Goal: Information Seeking & Learning: Understand process/instructions

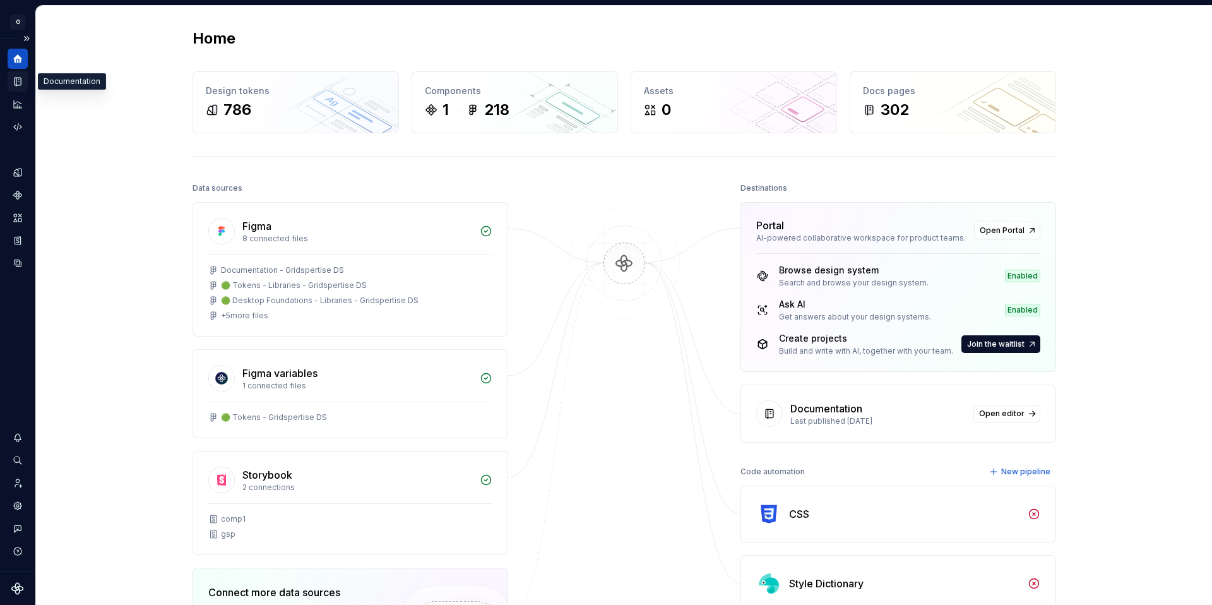
click at [14, 81] on icon "Documentation" at bounding box center [17, 81] width 11 height 11
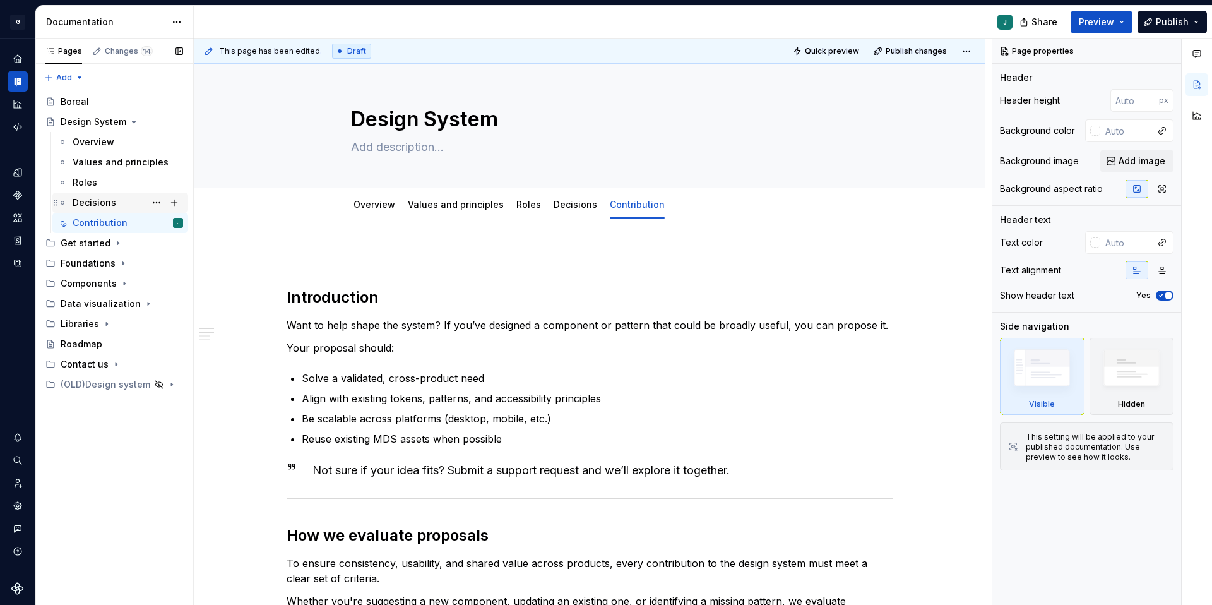
click at [105, 205] on div "Decisions" at bounding box center [95, 202] width 44 height 13
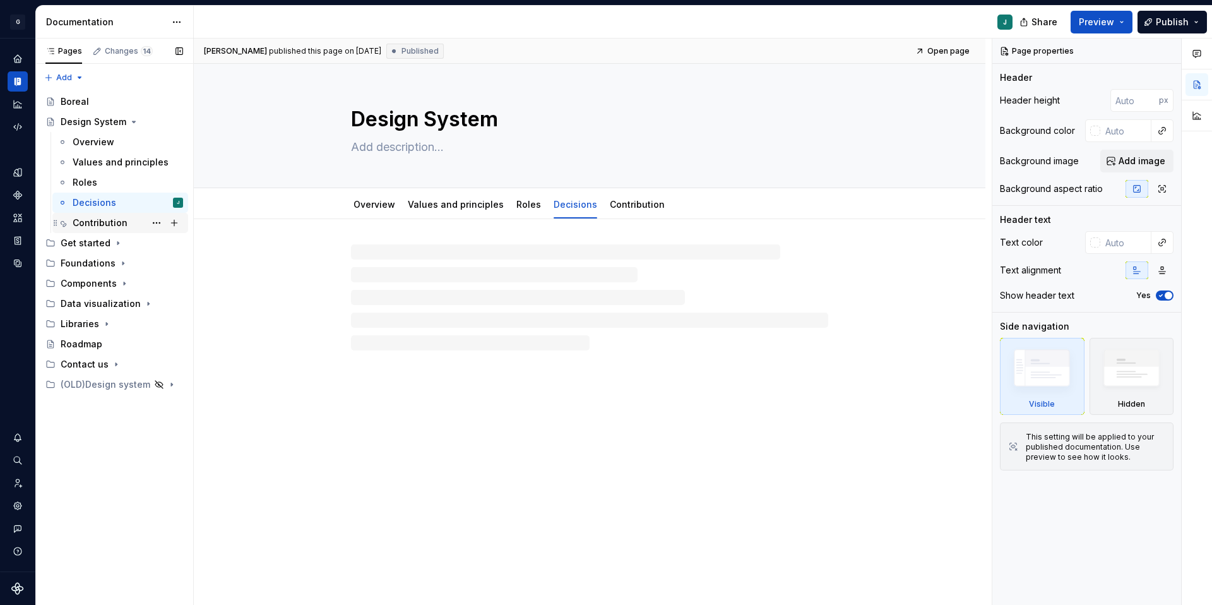
click at [109, 224] on div "Contribution" at bounding box center [100, 223] width 55 height 13
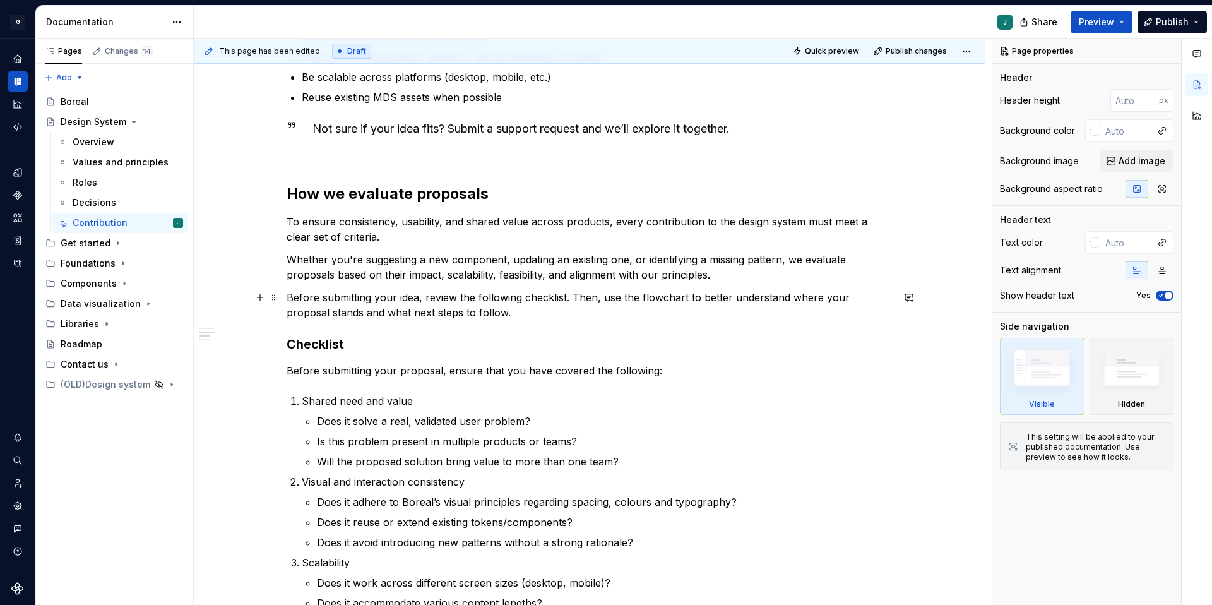
scroll to position [317, 0]
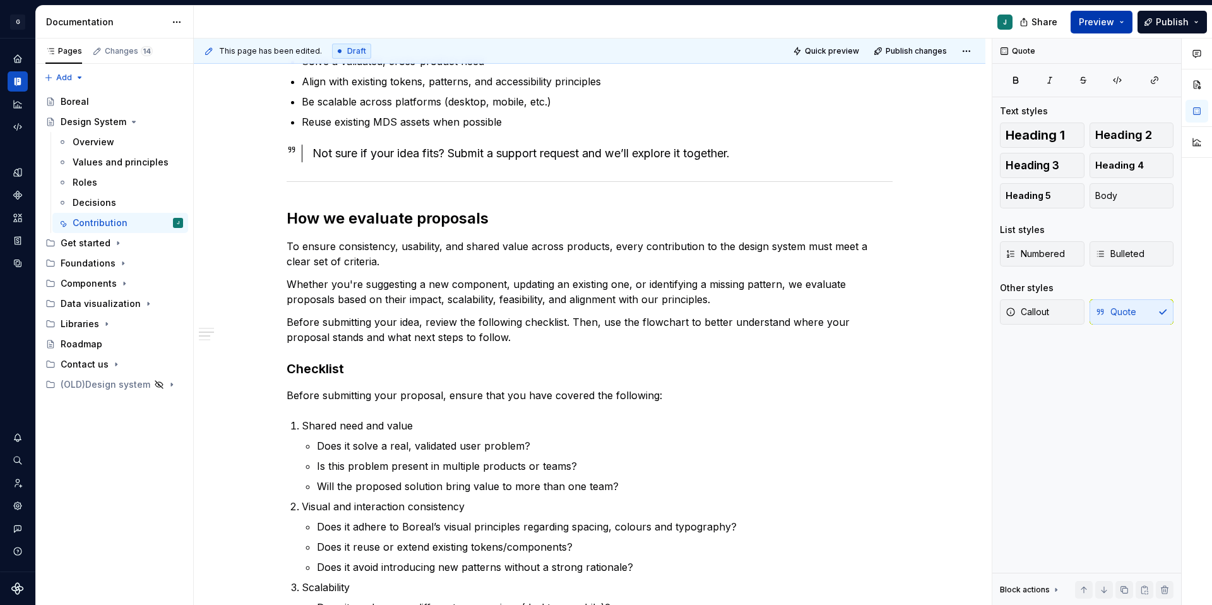
click at [1099, 23] on span "Preview" at bounding box center [1096, 22] width 35 height 13
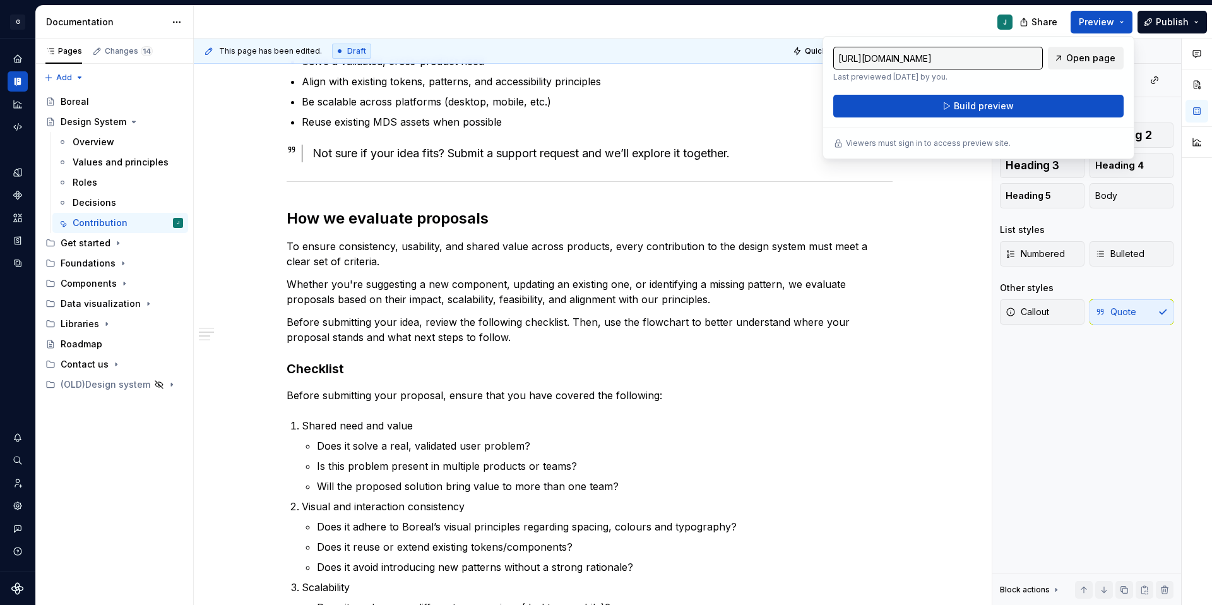
click at [1094, 61] on span "Open page" at bounding box center [1090, 58] width 49 height 13
type textarea "*"
